Goal: Check status: Verify the current state of an ongoing process or item

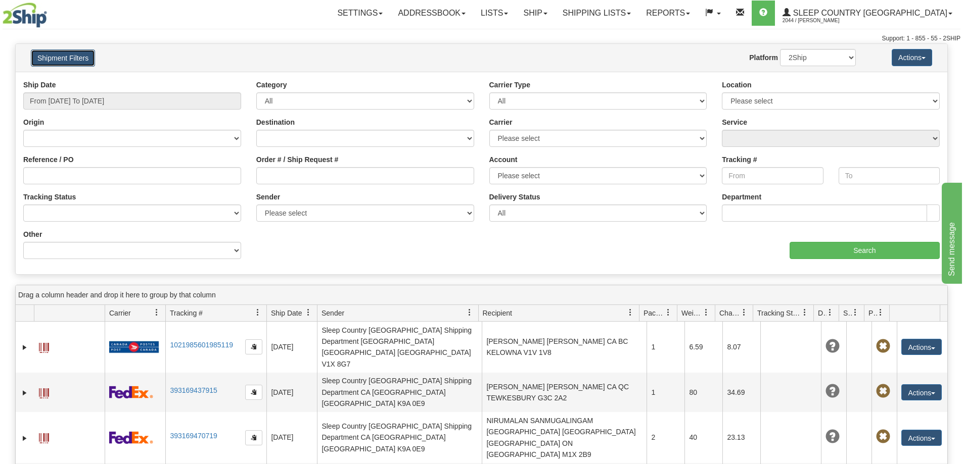
click at [84, 58] on button "Shipment Filters" at bounding box center [63, 58] width 64 height 17
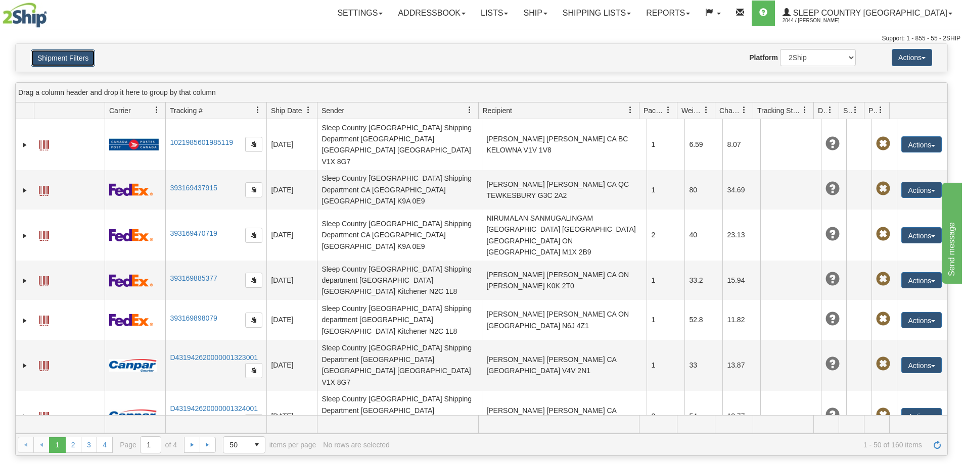
click at [80, 53] on button "Shipment Filters" at bounding box center [63, 58] width 64 height 17
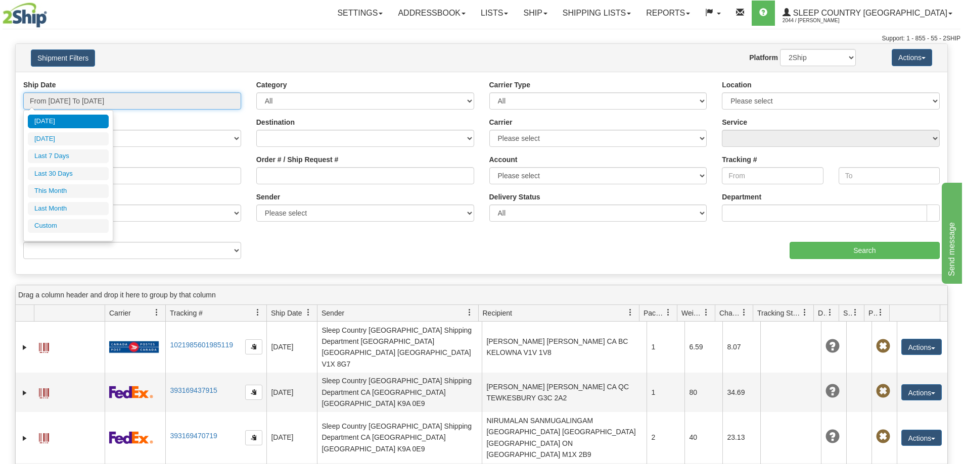
click at [127, 98] on input "From [DATE] To [DATE]" at bounding box center [132, 100] width 218 height 17
click at [86, 179] on li "Last 30 Days" at bounding box center [68, 174] width 81 height 14
type input "From [DATE] To [DATE]"
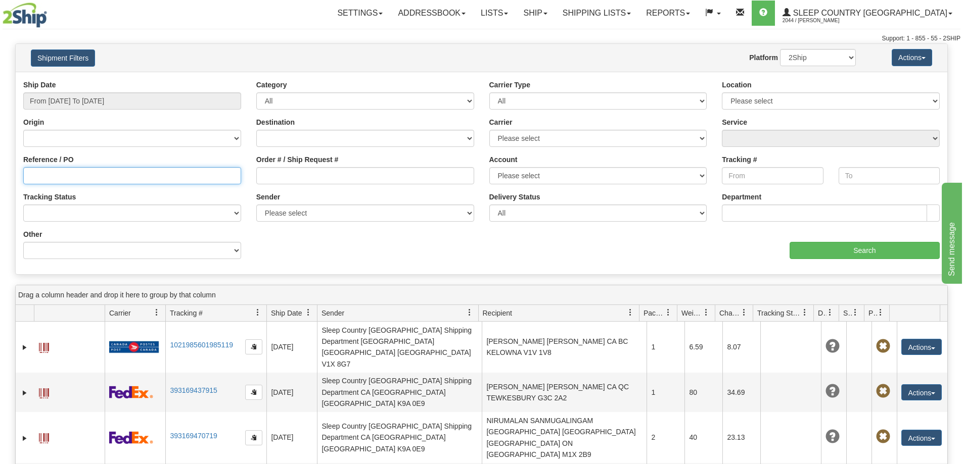
click at [86, 181] on input "Reference / PO" at bounding box center [132, 175] width 218 height 17
paste input "9000I077573"
type input "9000I077573"
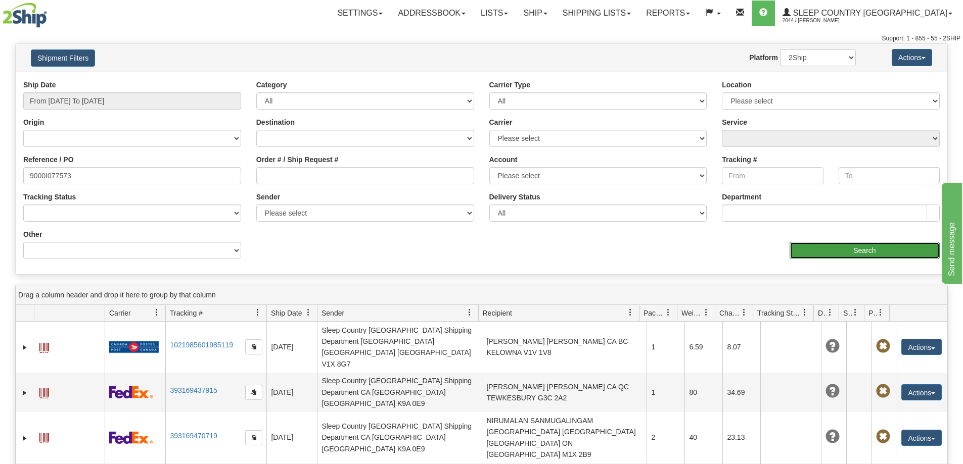
click at [892, 245] on input "Search" at bounding box center [864, 250] width 150 height 17
